Goal: Task Accomplishment & Management: Manage account settings

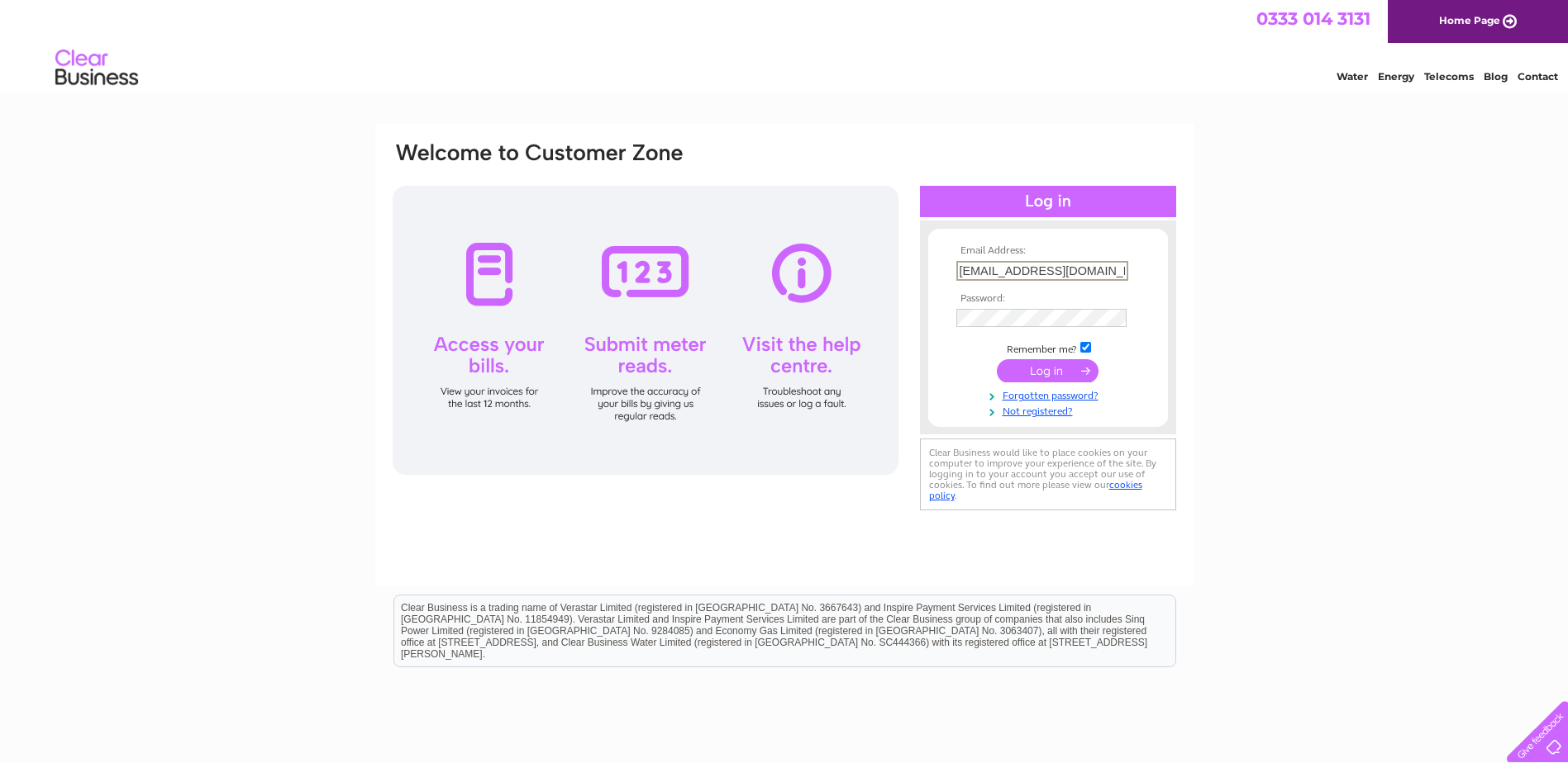
type input "jpeace@sstsensing.com"
click at [997, 360] on input "submit" at bounding box center [1047, 371] width 101 height 23
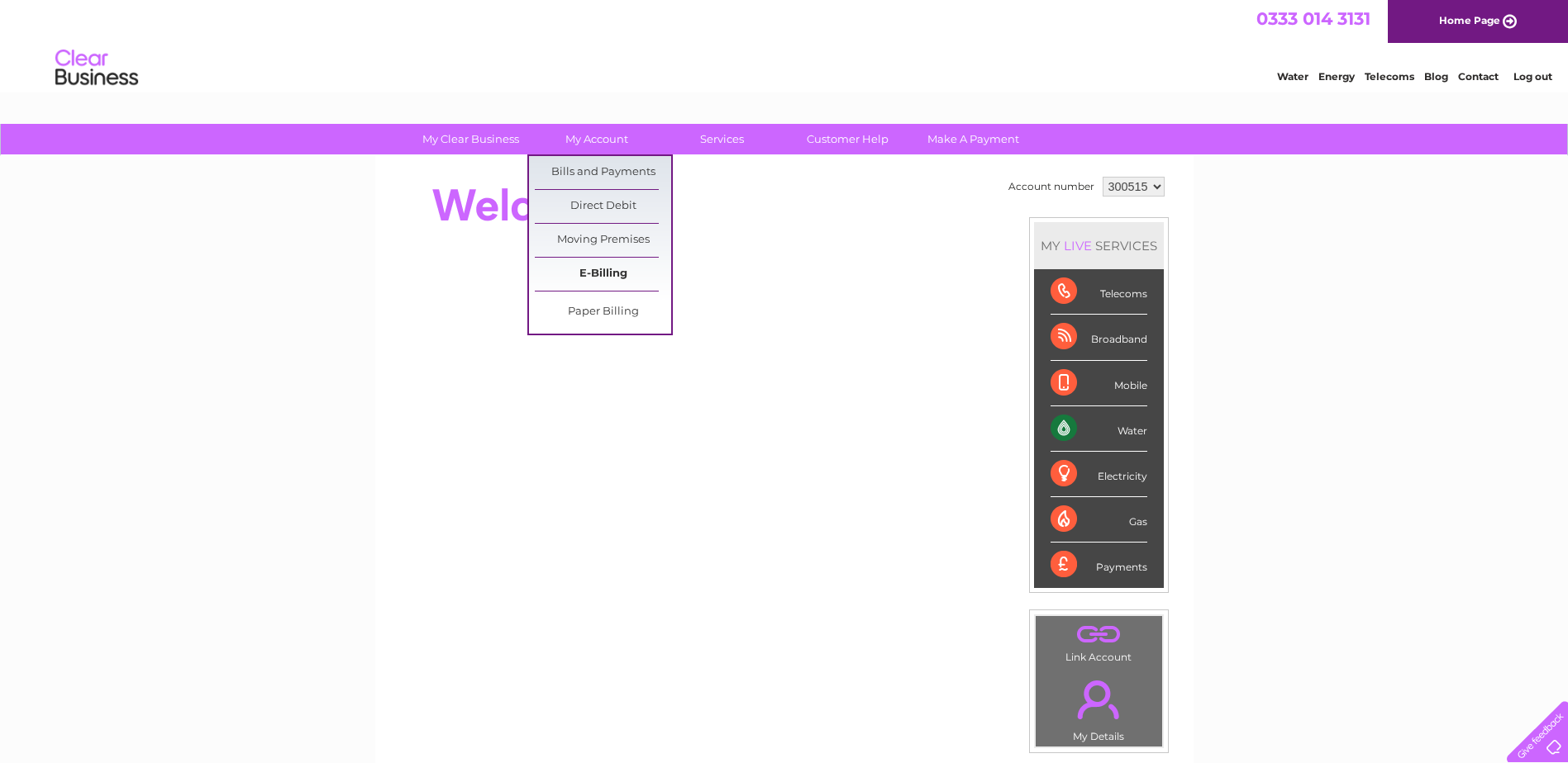
click at [589, 273] on link "E-Billing" at bounding box center [602, 273] width 136 height 33
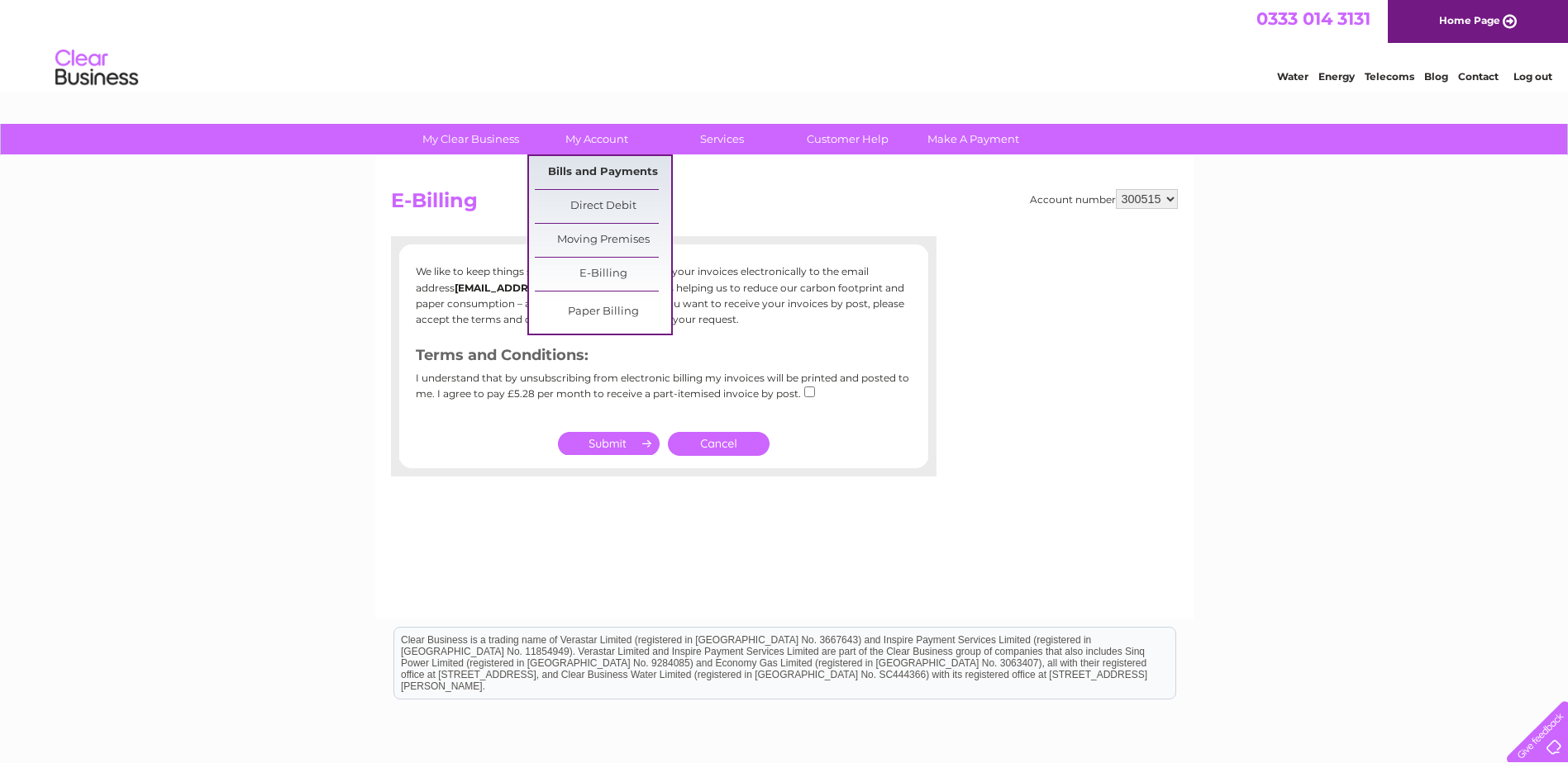
click at [595, 170] on link "Bills and Payments" at bounding box center [602, 172] width 136 height 33
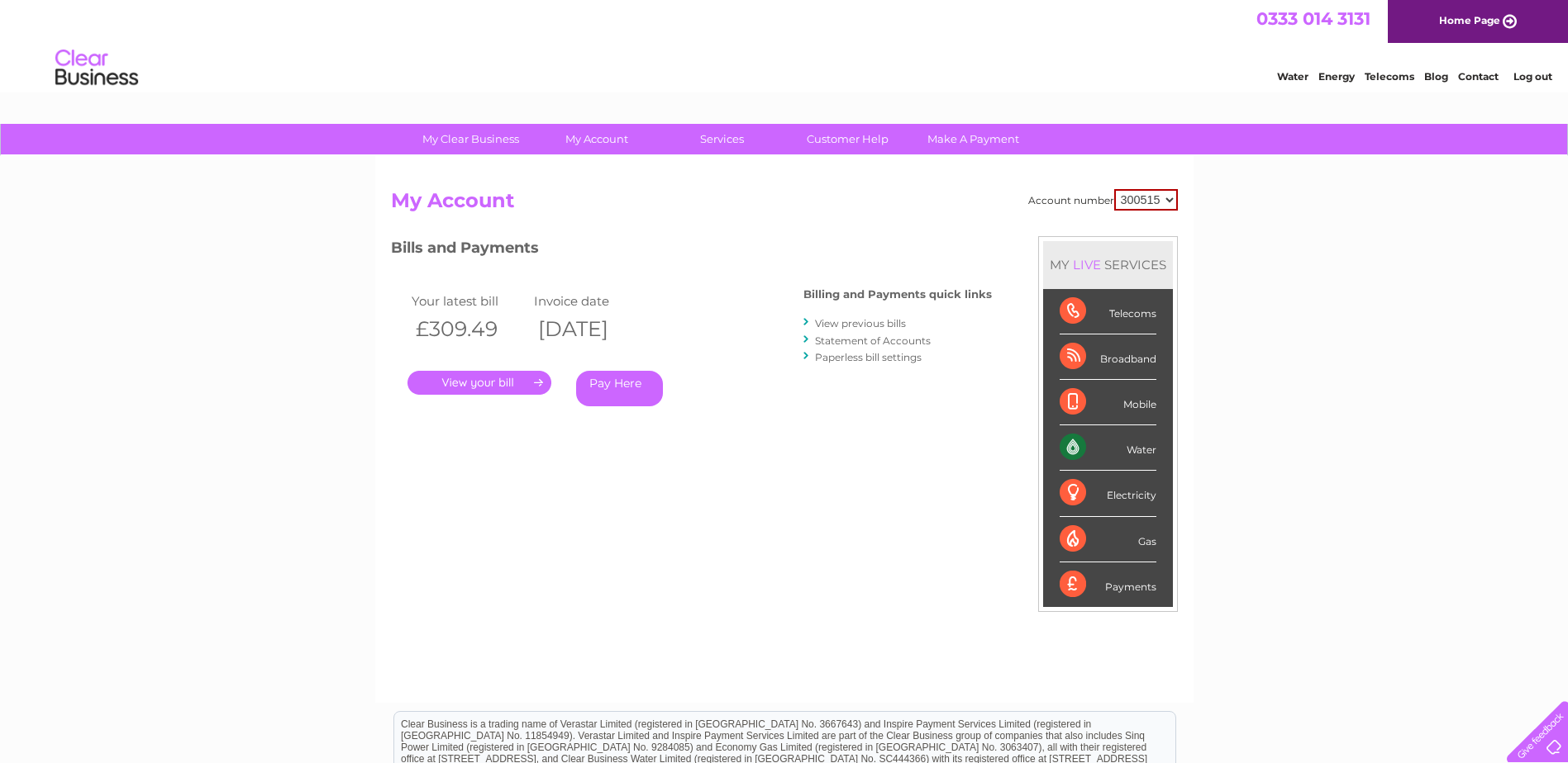
click at [481, 388] on link "." at bounding box center [479, 382] width 144 height 24
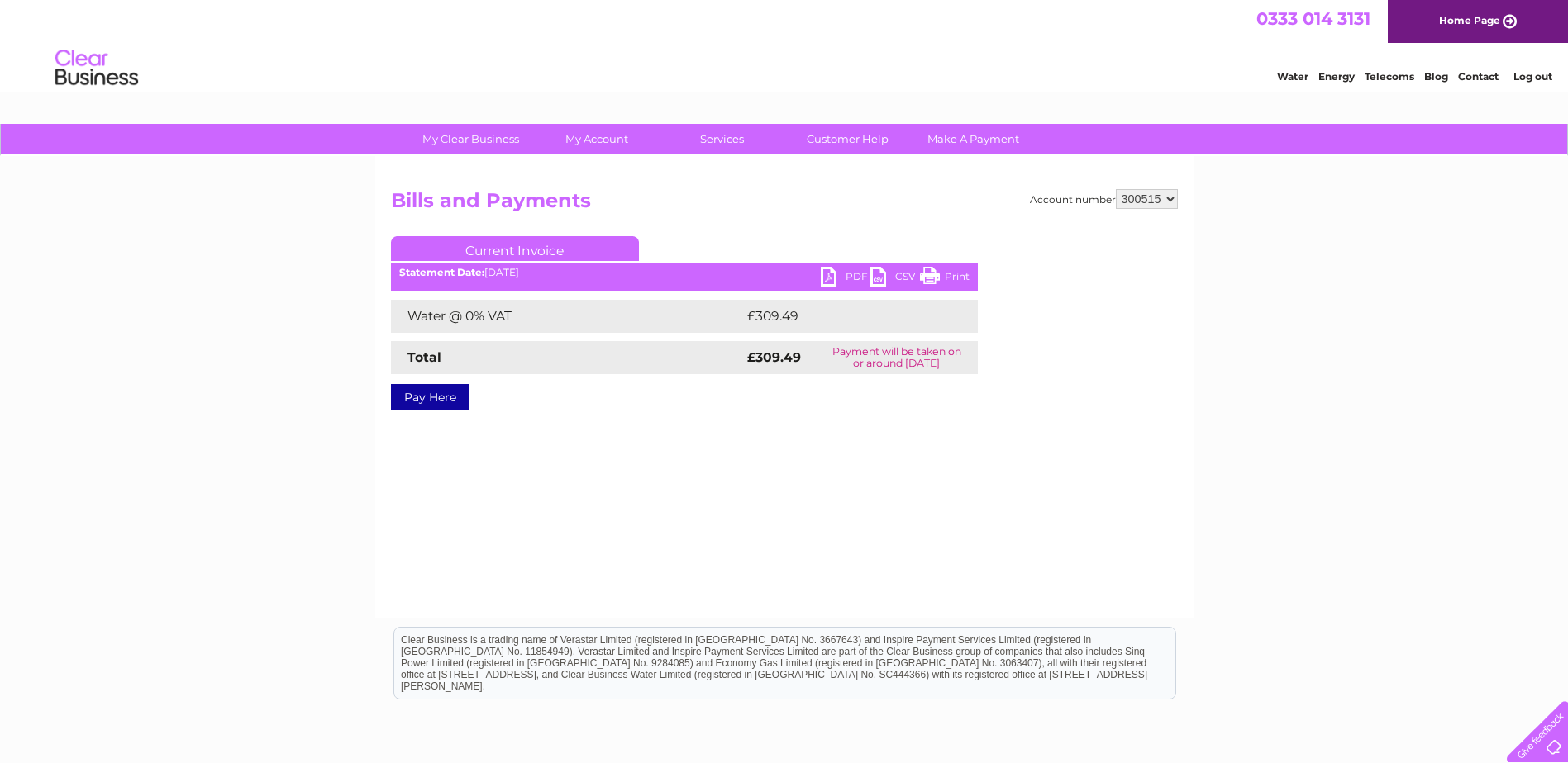
click at [827, 269] on link "PDF" at bounding box center [846, 279] width 50 height 24
